Goal: Information Seeking & Learning: Find specific fact

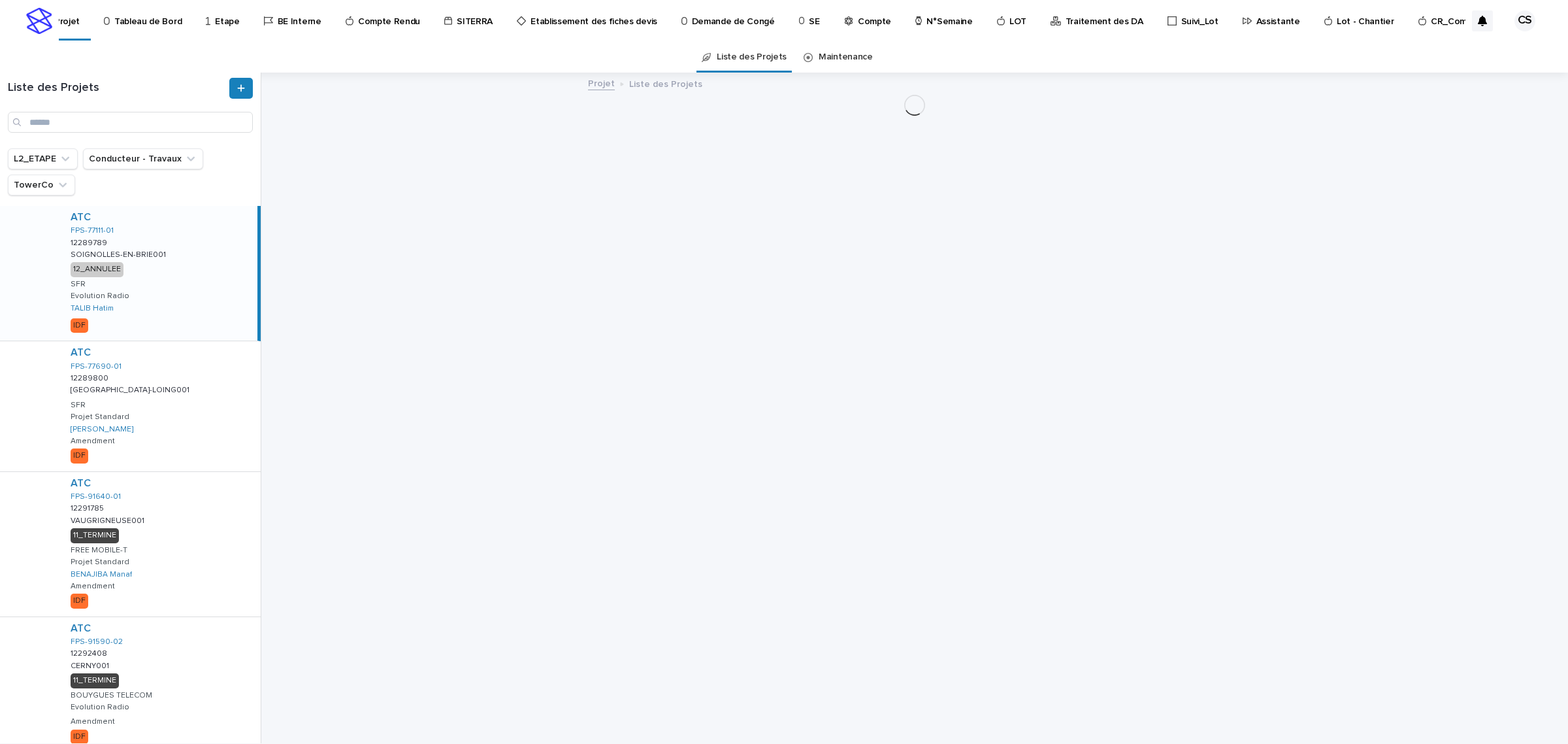
click at [1098, 18] on p "Traitement des DA" at bounding box center [1104, 14] width 78 height 28
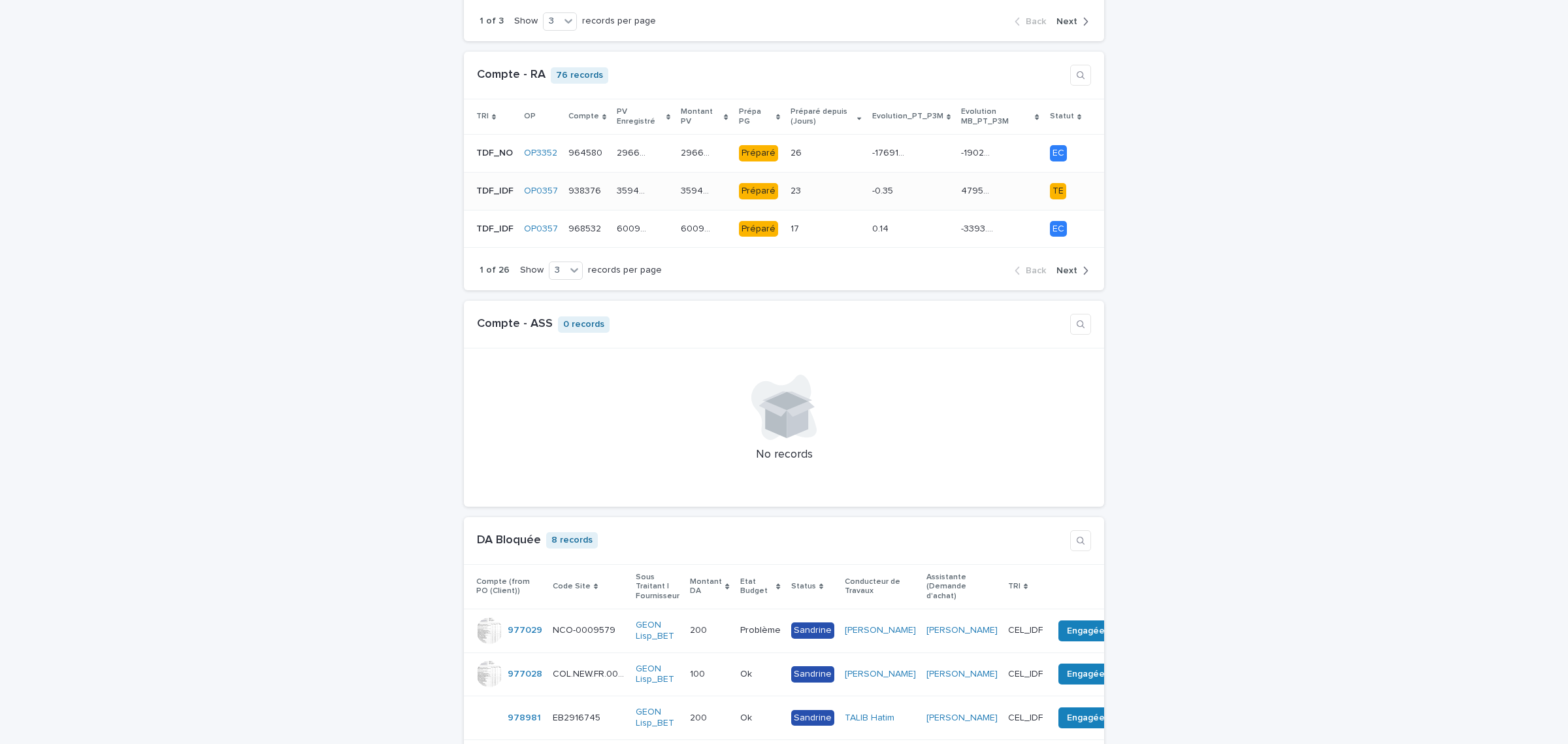
scroll to position [1089, 0]
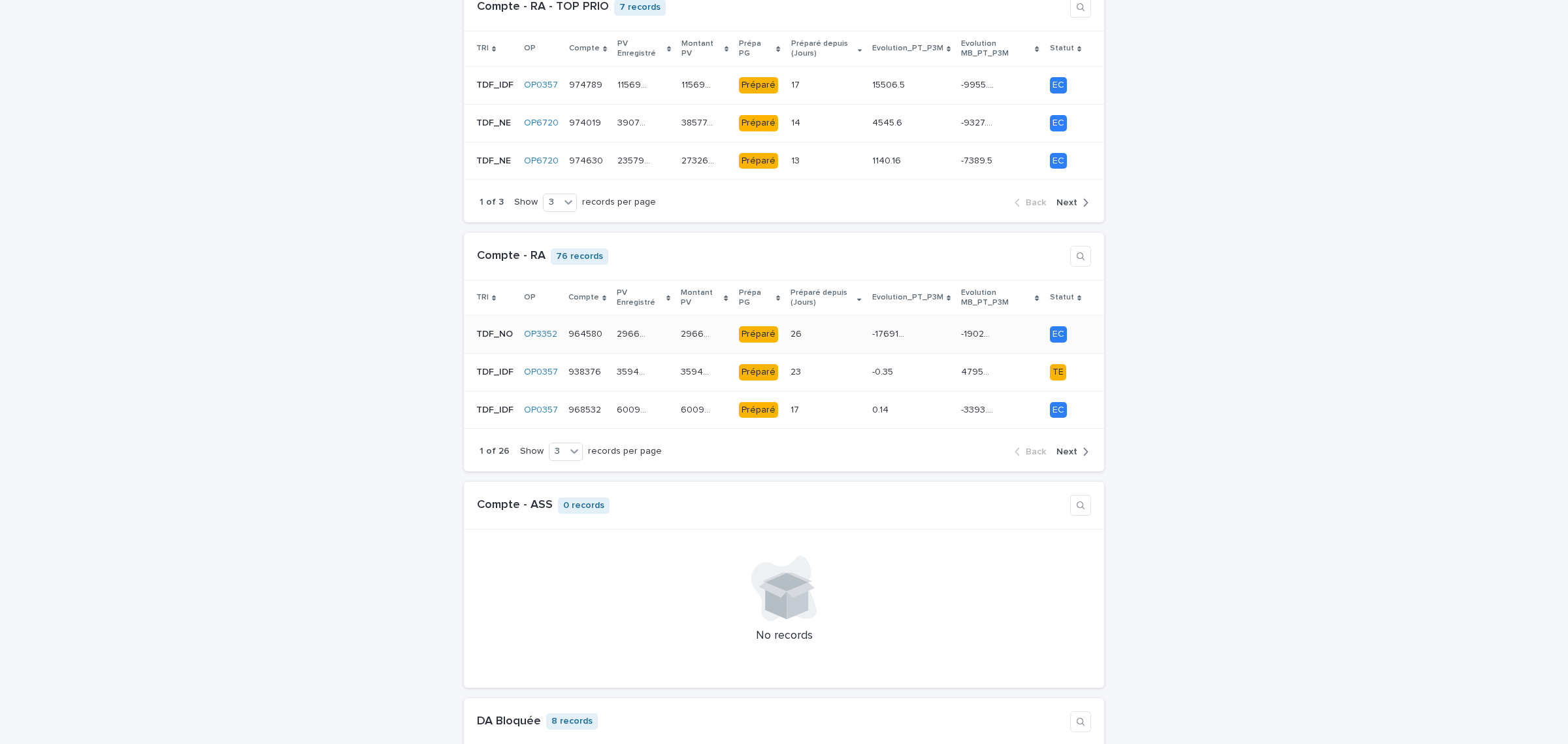
click at [477, 326] on p "TDF_NO" at bounding box center [496, 333] width 39 height 14
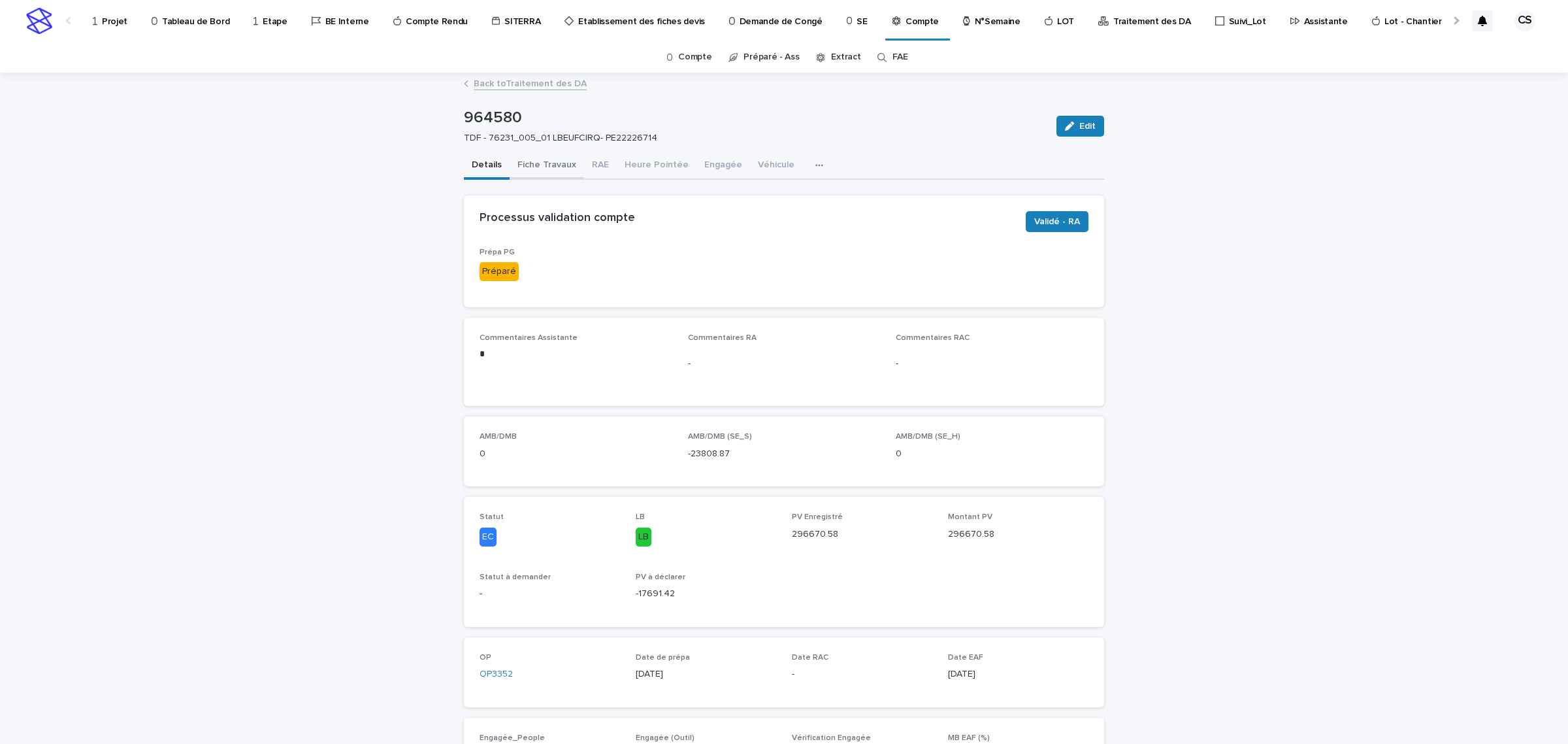
click at [527, 160] on button "Fiche Travaux" at bounding box center [547, 166] width 74 height 28
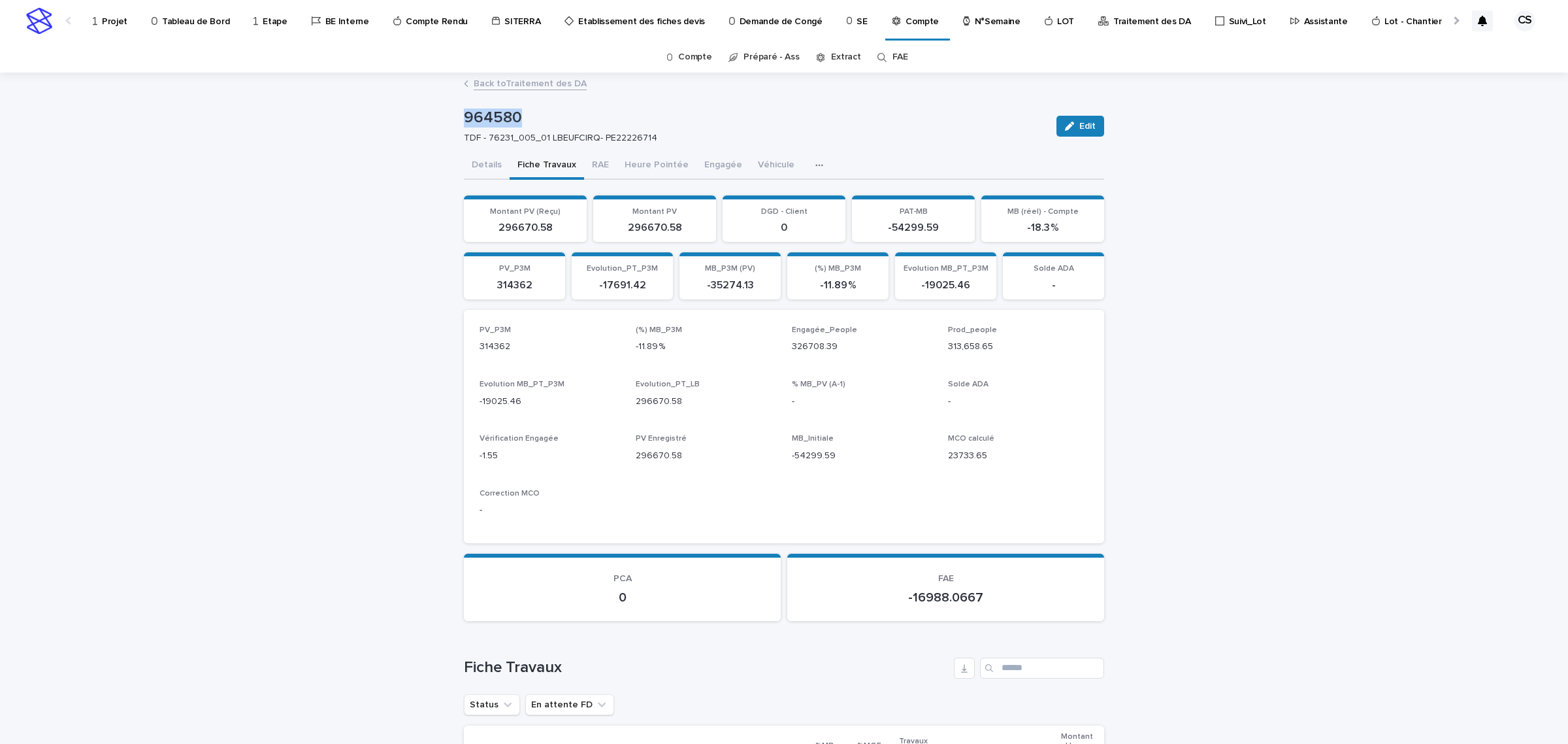
drag, startPoint x: 512, startPoint y: 116, endPoint x: 460, endPoint y: 118, distance: 52.0
click at [464, 118] on p "964580" at bounding box center [755, 117] width 582 height 19
copy p "964580"
click at [505, 122] on p "964580" at bounding box center [755, 117] width 582 height 19
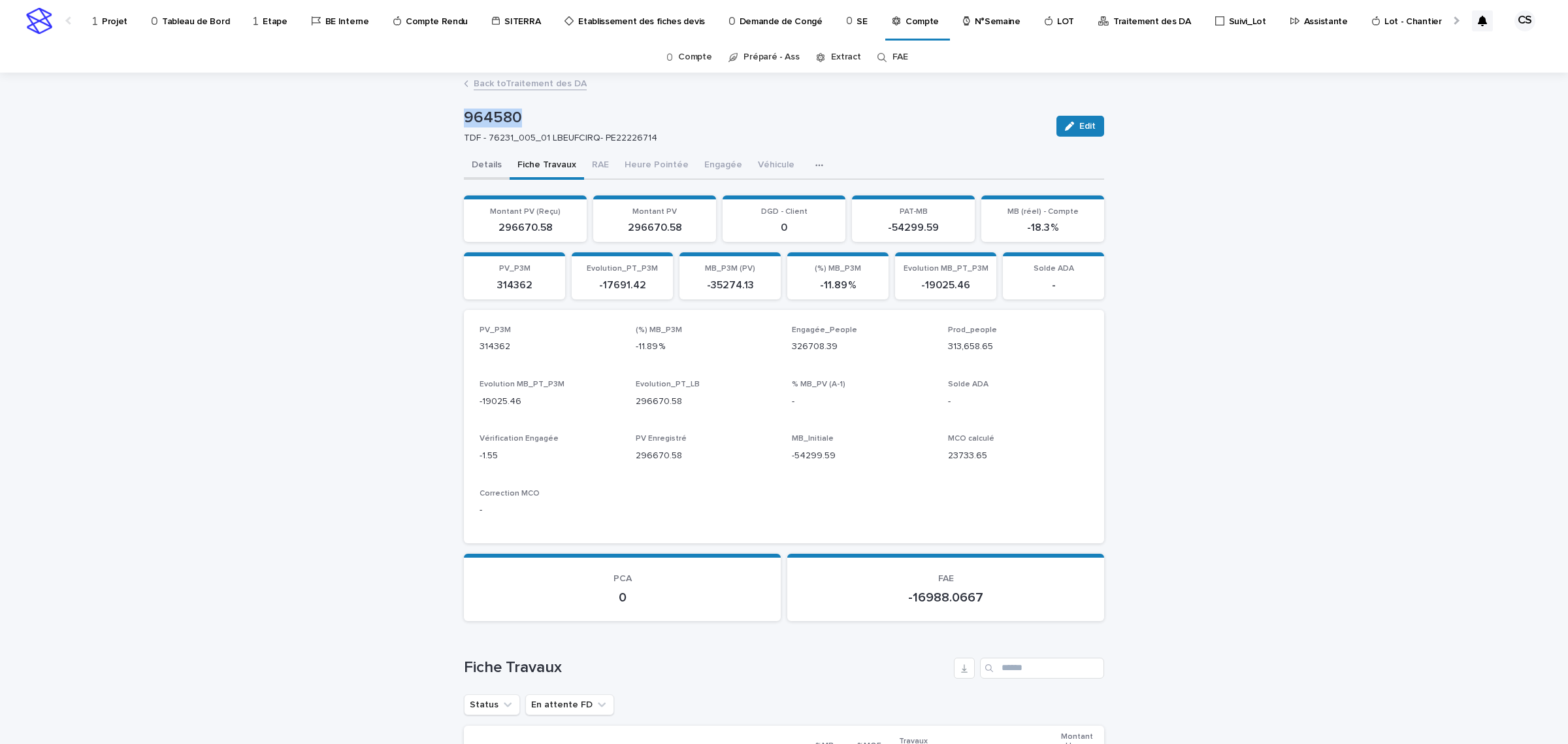
click at [483, 165] on button "Details" at bounding box center [487, 166] width 46 height 28
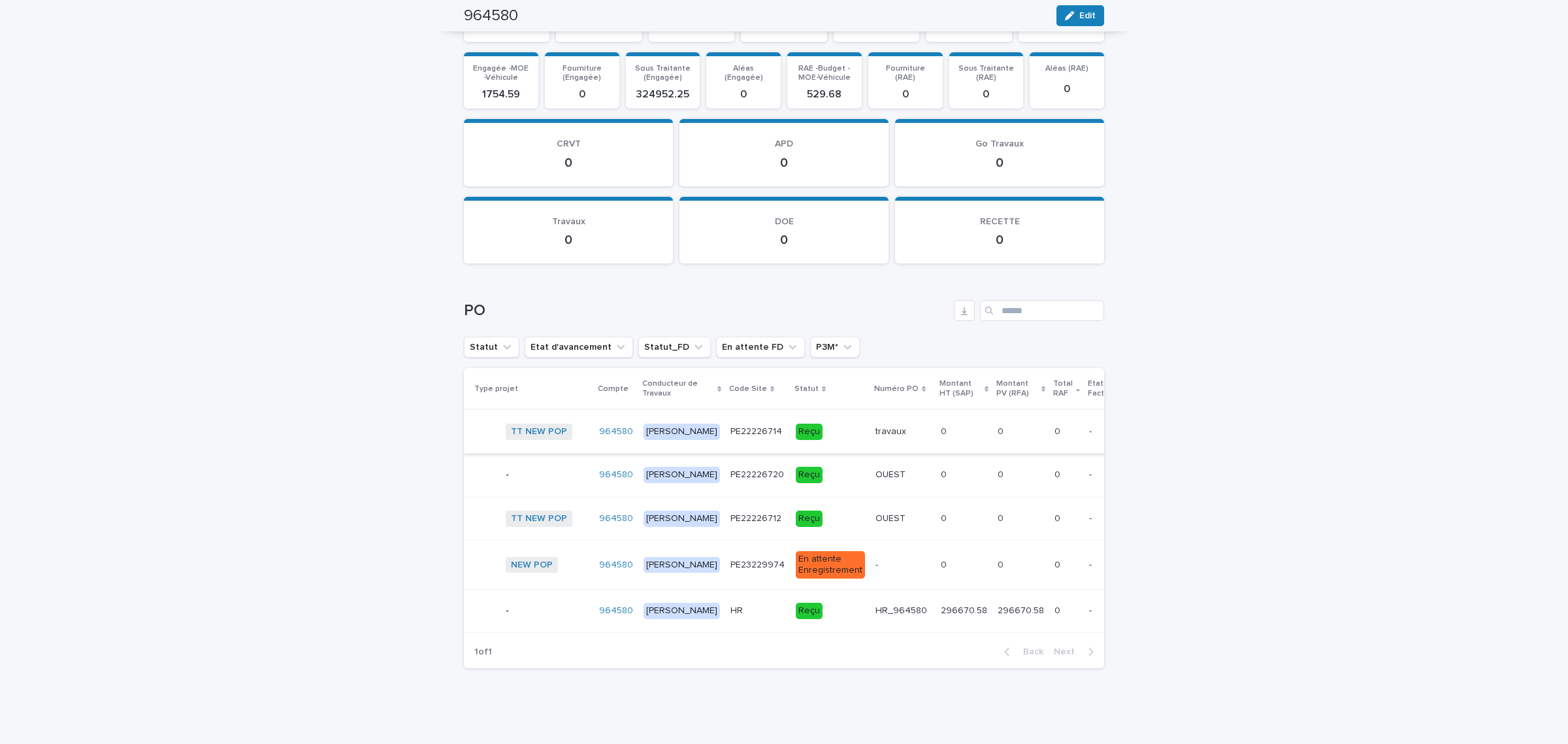
scroll to position [72, 0]
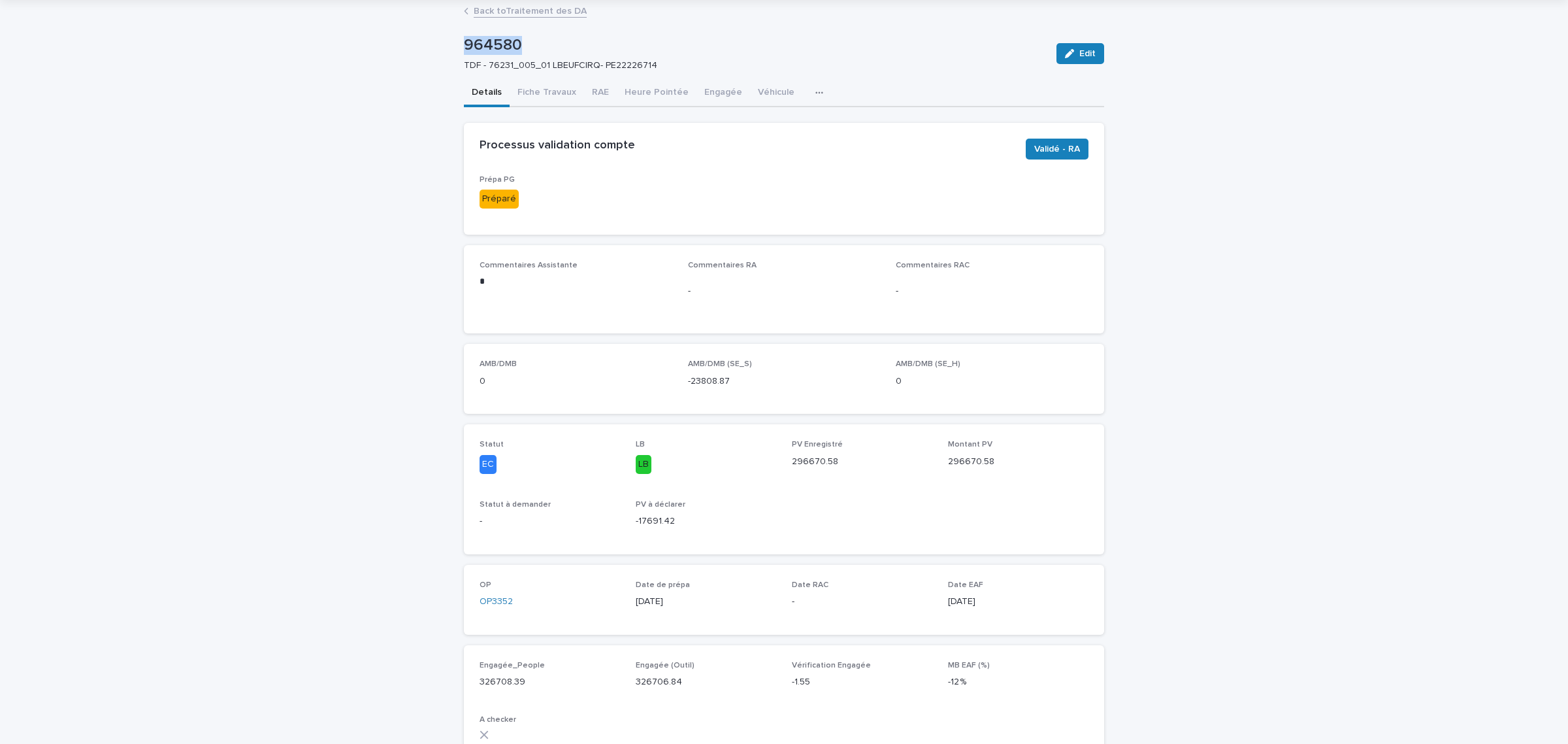
click at [491, 38] on p "964580" at bounding box center [755, 45] width 582 height 19
click at [494, 49] on p "964580" at bounding box center [755, 45] width 582 height 19
click at [474, 10] on link "Back to Traitement des DA" at bounding box center [530, 10] width 113 height 15
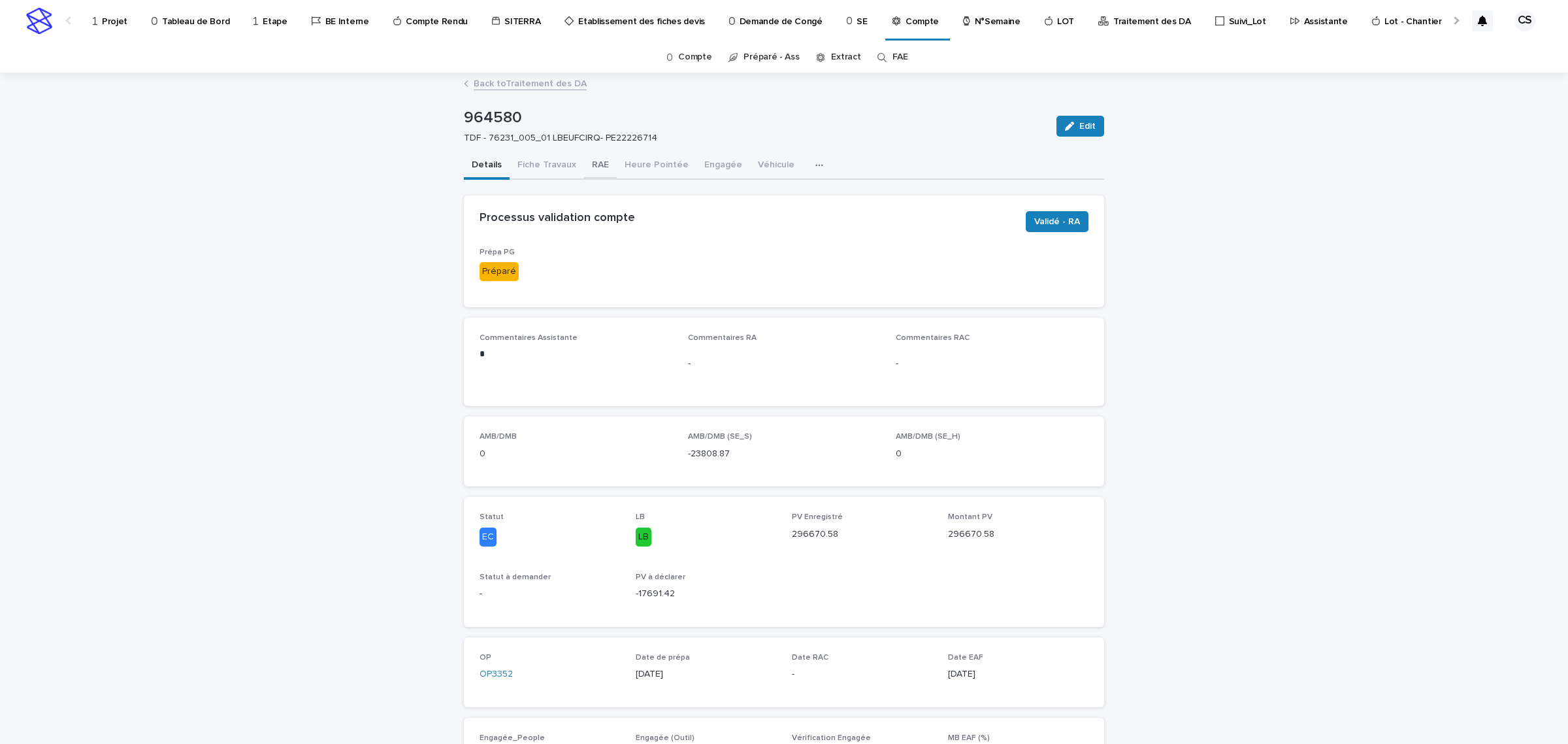
click at [588, 169] on button "RAE" at bounding box center [600, 166] width 33 height 28
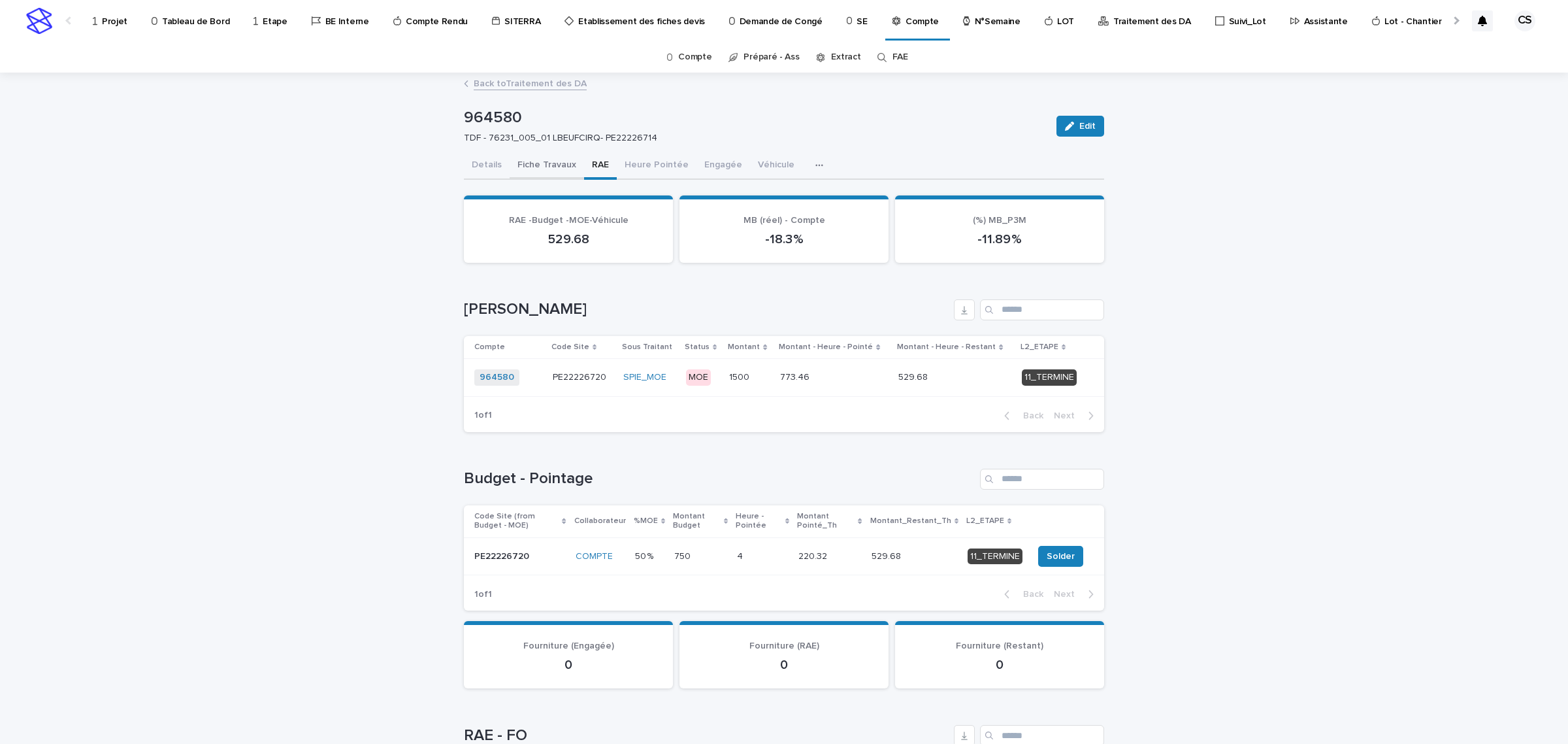
click at [533, 158] on button "Fiche Travaux" at bounding box center [547, 166] width 74 height 28
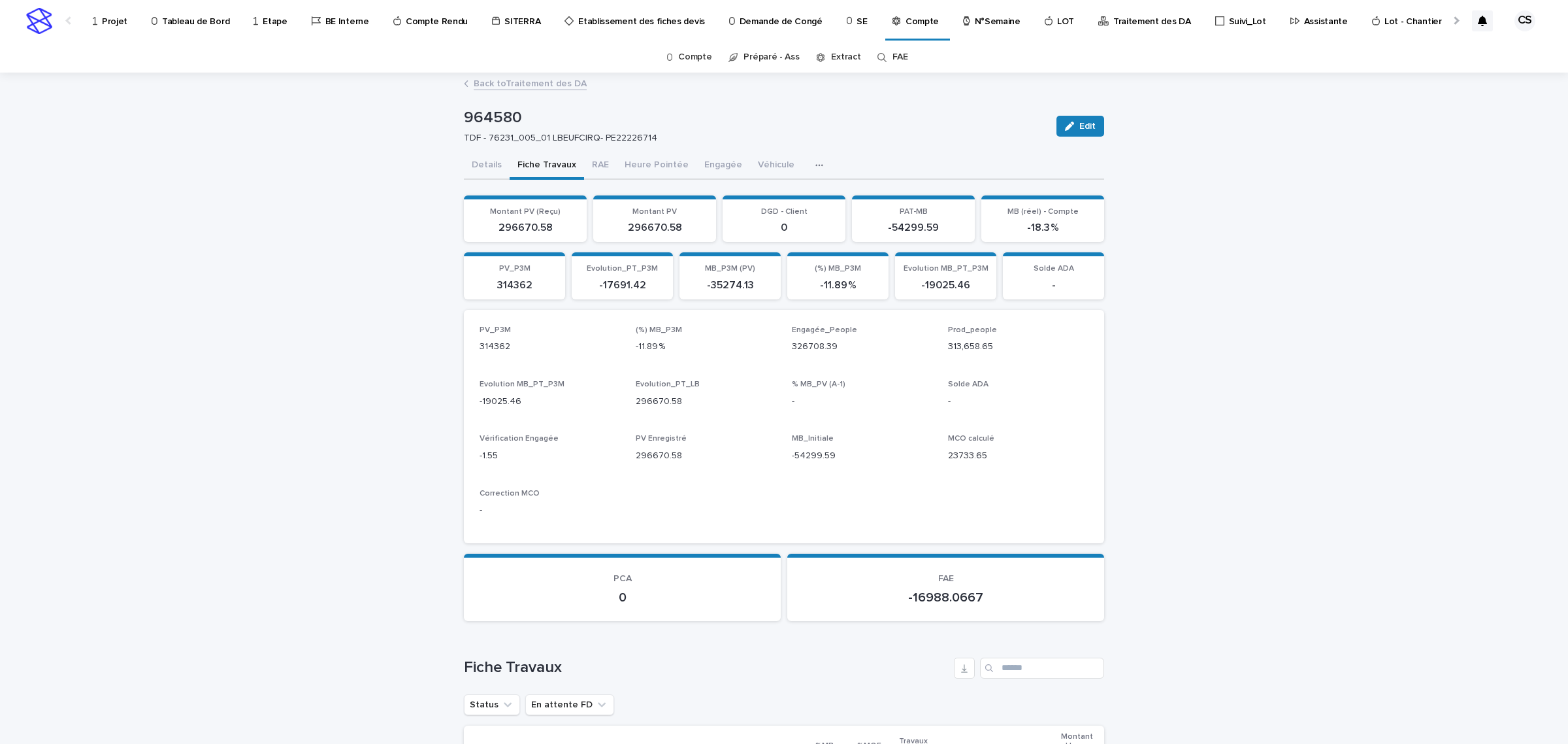
click at [487, 122] on p "964580" at bounding box center [755, 117] width 582 height 19
copy p "964580"
click at [578, 131] on div "TDF - 76231_005_01 LBEUFCIRQ- PE22226714" at bounding box center [752, 137] width 577 height 14
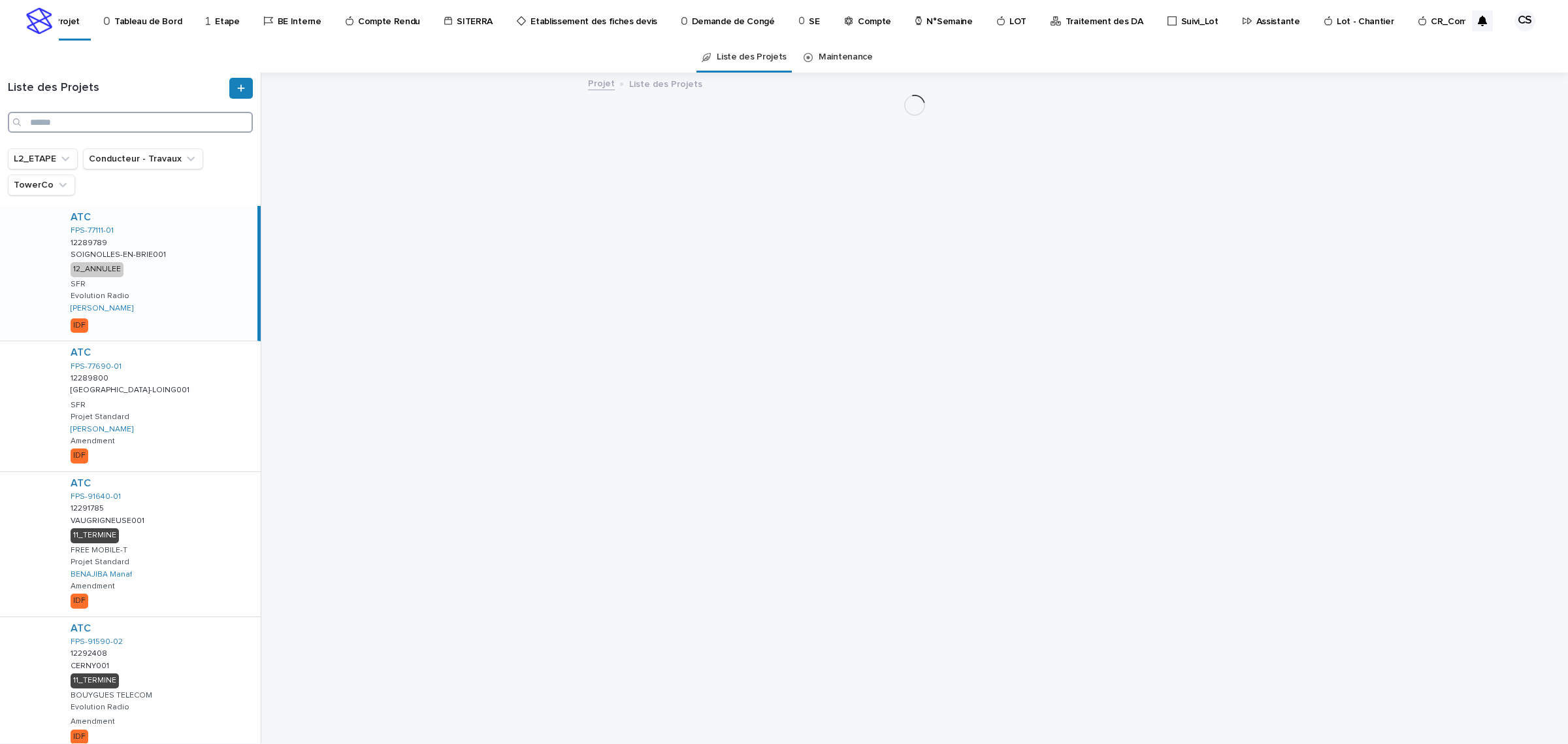
click at [142, 123] on input "Search" at bounding box center [130, 122] width 245 height 21
paste input "**********"
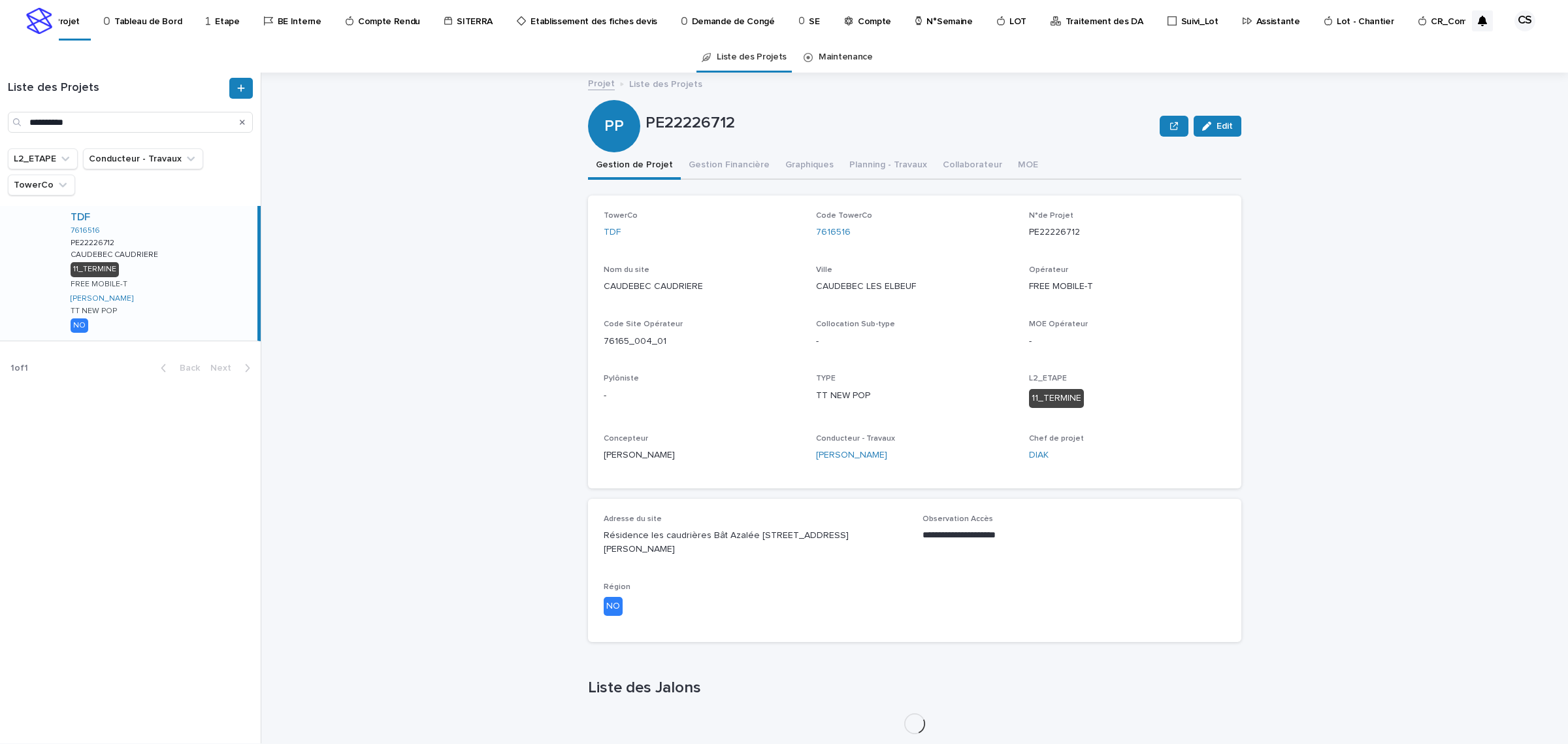
click at [181, 263] on div "TDF 7616516 PE22226712 PE22226712 CAUDEBEC CAUDRIERE CAUDEBEC CAUDRIERE 11_TERM…" at bounding box center [159, 273] width 197 height 135
drag, startPoint x: 846, startPoint y: 233, endPoint x: 808, endPoint y: 237, distance: 38.2
click at [808, 237] on div "TowerCo TDF Code TowerCo 7616516 N°de Projet PE22226712 Nom du site CAUDEBEC CA…" at bounding box center [915, 342] width 622 height 261
copy link "7616516"
click at [188, 122] on input "**********" at bounding box center [130, 122] width 245 height 21
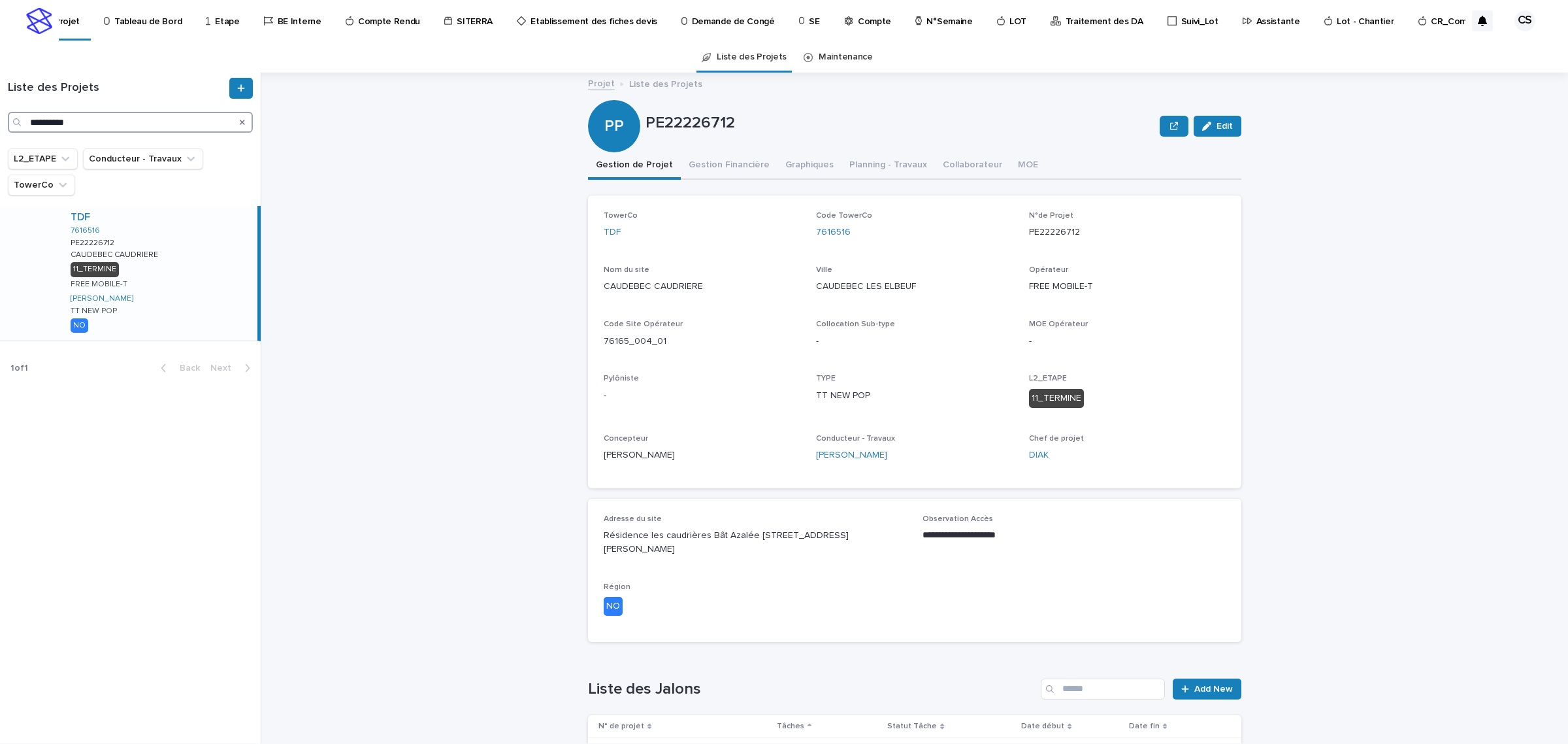
click at [188, 122] on input "**********" at bounding box center [130, 122] width 245 height 21
paste input "Search"
click at [194, 247] on div at bounding box center [131, 262] width 214 height 65
click at [187, 259] on div "TDF 7656115 PE22226720 PE22226720 [GEOGRAPHIC_DATA][PERSON_NAME] SAINT [PERSON_…" at bounding box center [159, 268] width 197 height 126
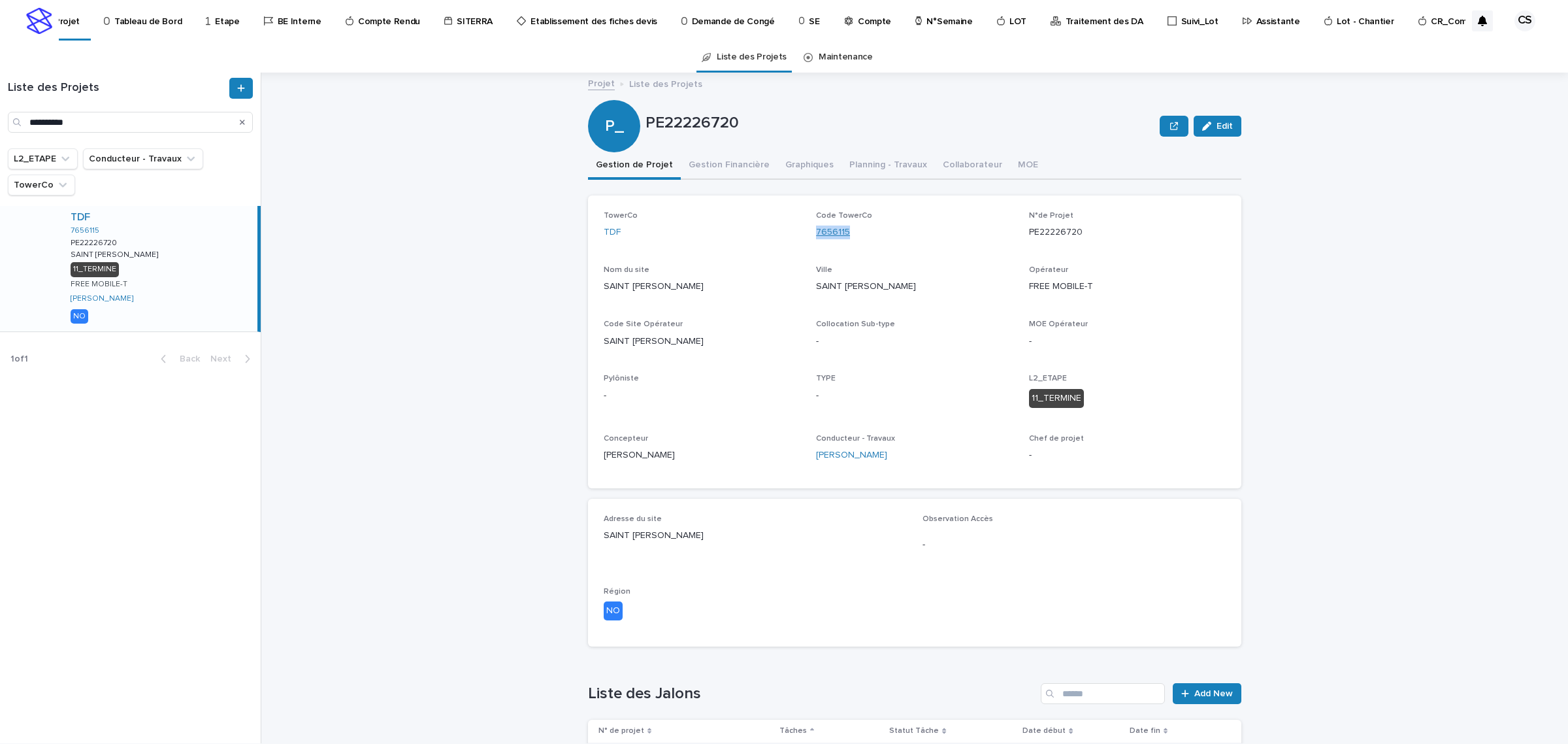
drag, startPoint x: 859, startPoint y: 231, endPoint x: 810, endPoint y: 233, distance: 49.0
click at [816, 233] on div "7656115" at bounding box center [914, 233] width 197 height 14
copy link "7656115"
click at [223, 119] on input "**********" at bounding box center [130, 122] width 245 height 21
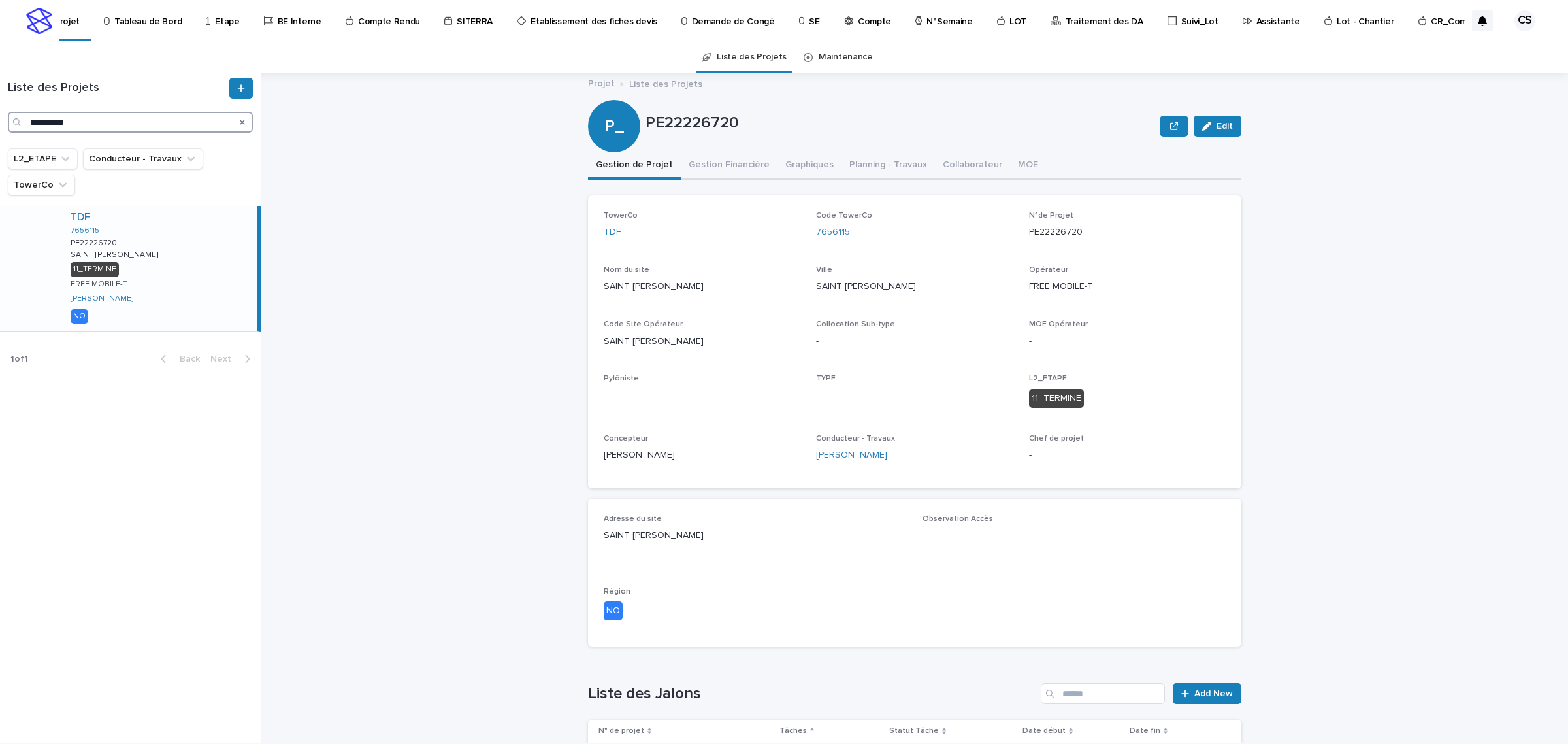
paste input "Search"
click at [180, 238] on div "TDF 7623116 PE23229974 PE23229974 ELBEUF [GEOGRAPHIC_DATA] ST JEAN 1 FREE MOBIL…" at bounding box center [159, 265] width 197 height 120
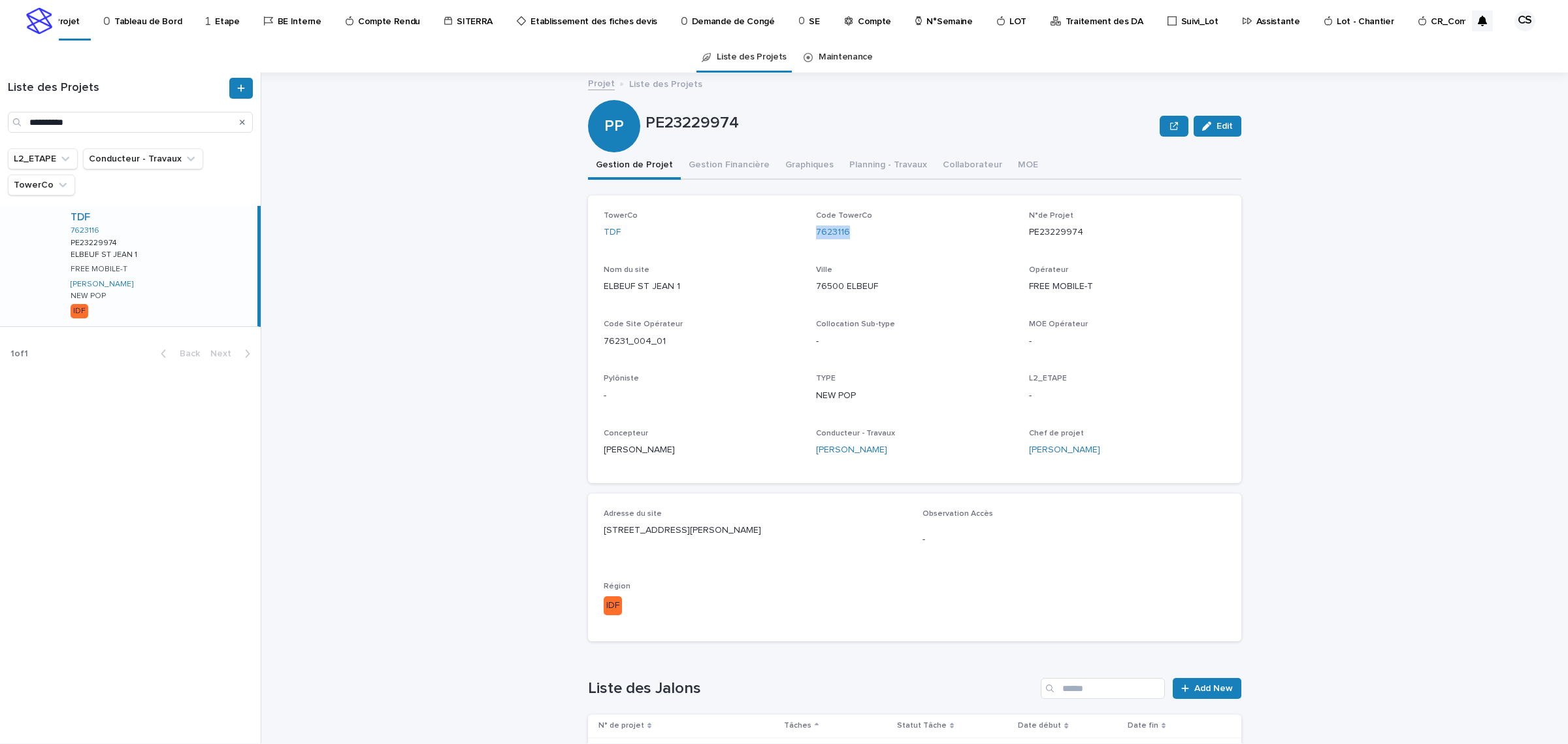
drag, startPoint x: 858, startPoint y: 229, endPoint x: 807, endPoint y: 230, distance: 51.0
click at [807, 230] on div "TowerCo TDF Code TowerCo 7623116 N°de Projet PE23229974 Nom du site ELBEUF [GEO…" at bounding box center [915, 339] width 622 height 256
copy link "7623116"
drag, startPoint x: 183, startPoint y: 93, endPoint x: 133, endPoint y: 105, distance: 51.4
click at [183, 93] on h1 "Liste des Projets" at bounding box center [117, 88] width 219 height 15
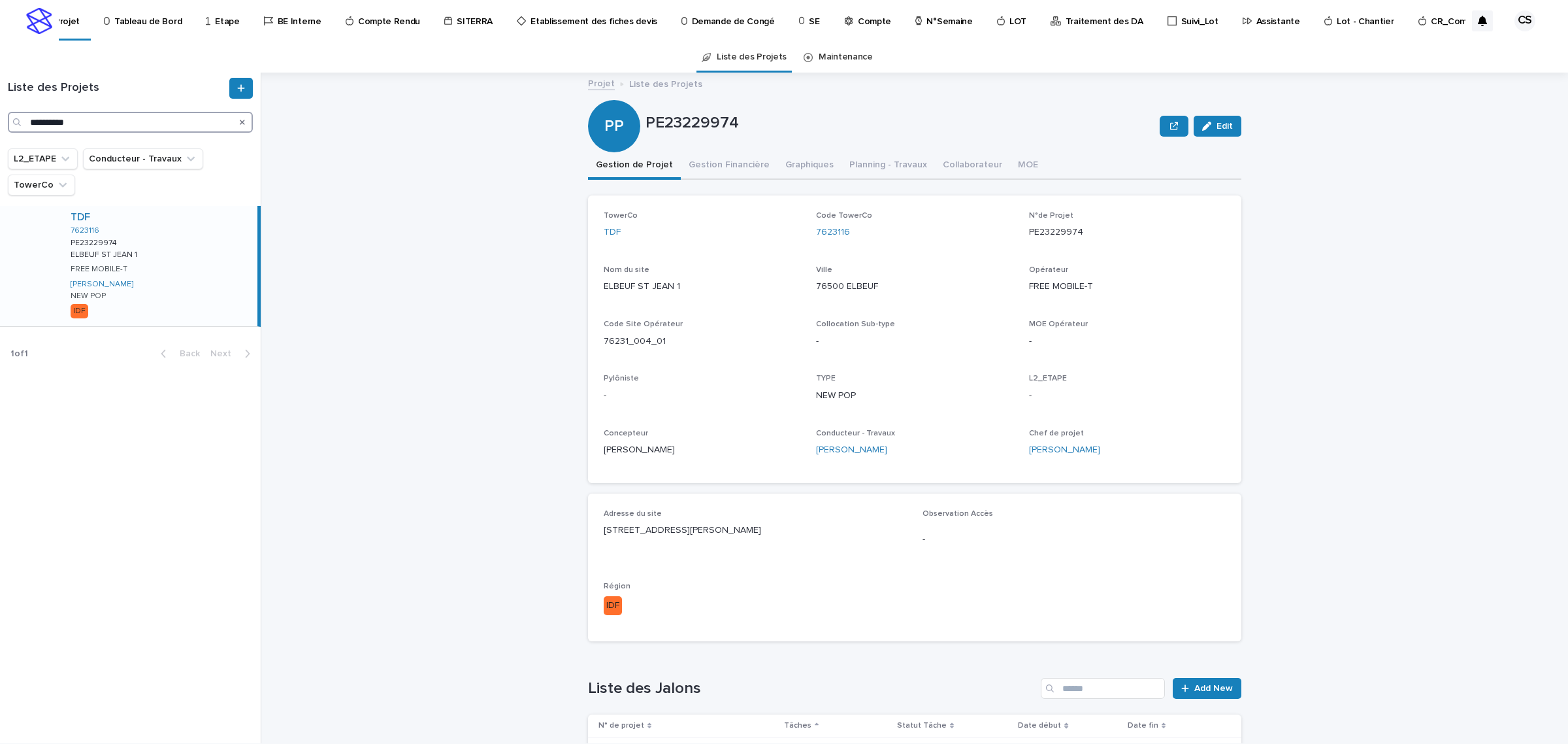
click at [128, 116] on input "**********" at bounding box center [130, 122] width 245 height 21
click at [129, 116] on input "**********" at bounding box center [130, 122] width 245 height 21
paste input "Search"
type input "**********"
click at [187, 233] on div "TDF 7623149 PE22226714 PE22226714 [PERSON_NAME] 2 Elbeuf Cirque 2 11_TERMINE FR…" at bounding box center [159, 273] width 197 height 135
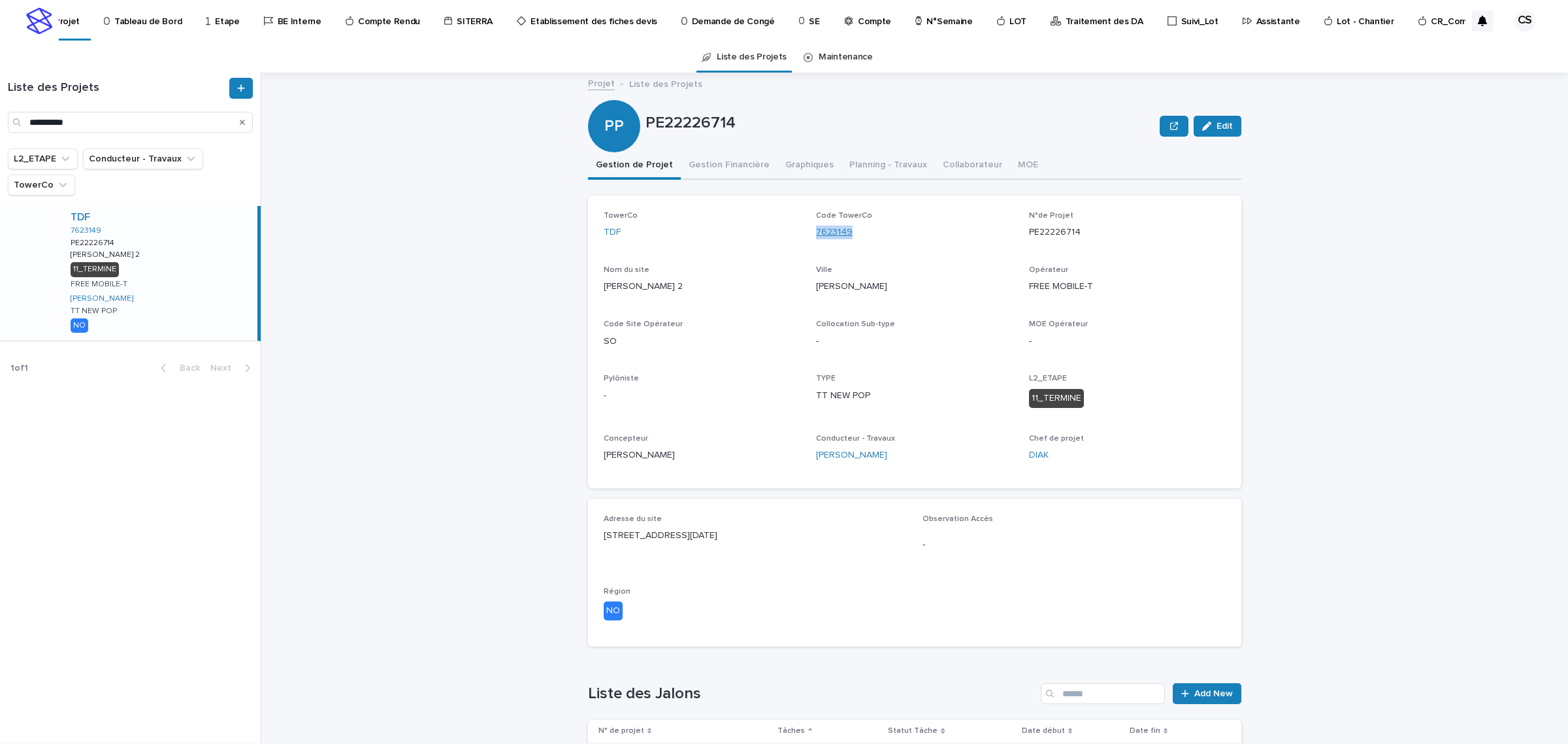
drag, startPoint x: 847, startPoint y: 226, endPoint x: 811, endPoint y: 232, distance: 36.5
click at [816, 232] on div "7623149" at bounding box center [914, 233] width 197 height 14
copy link "7623149"
